Goal: Task Accomplishment & Management: Use online tool/utility

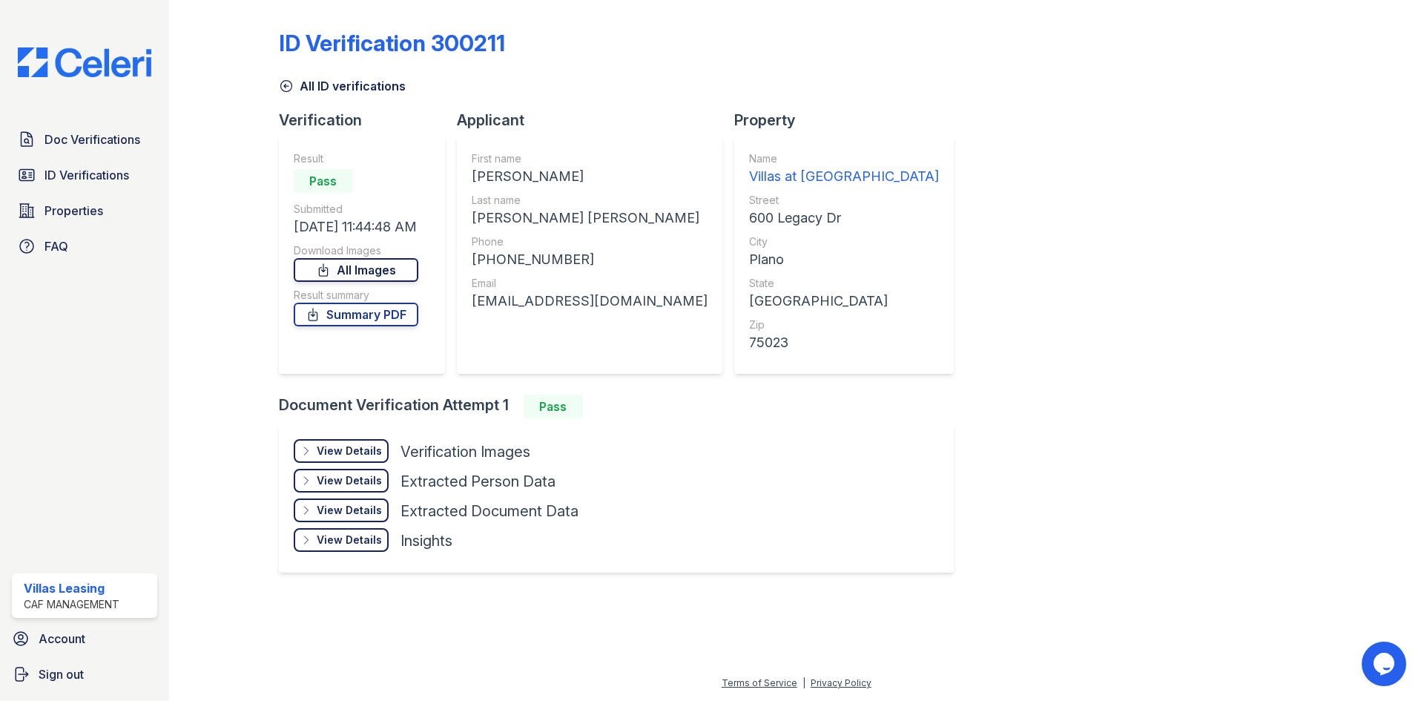
click at [374, 268] on link "All Images" at bounding box center [356, 270] width 125 height 24
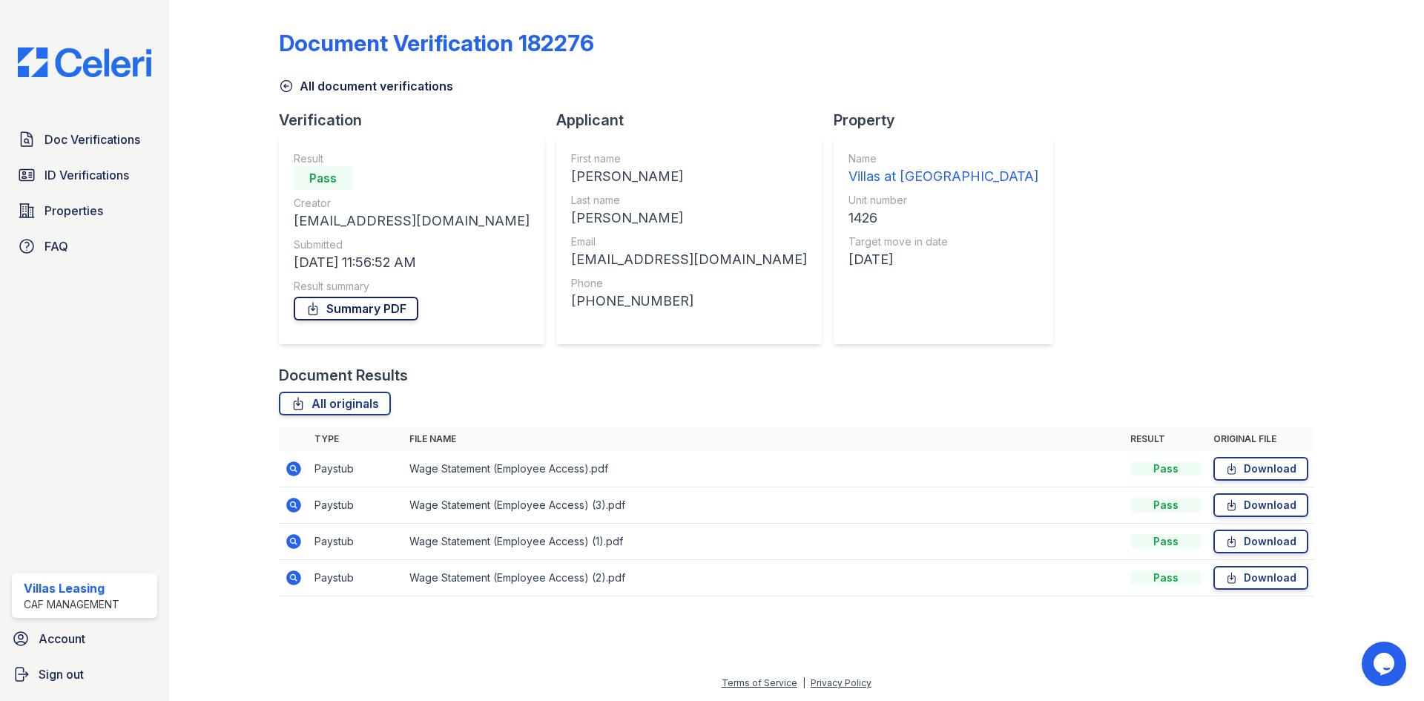
click at [391, 311] on link "Summary PDF" at bounding box center [356, 309] width 125 height 24
